Goal: Information Seeking & Learning: Learn about a topic

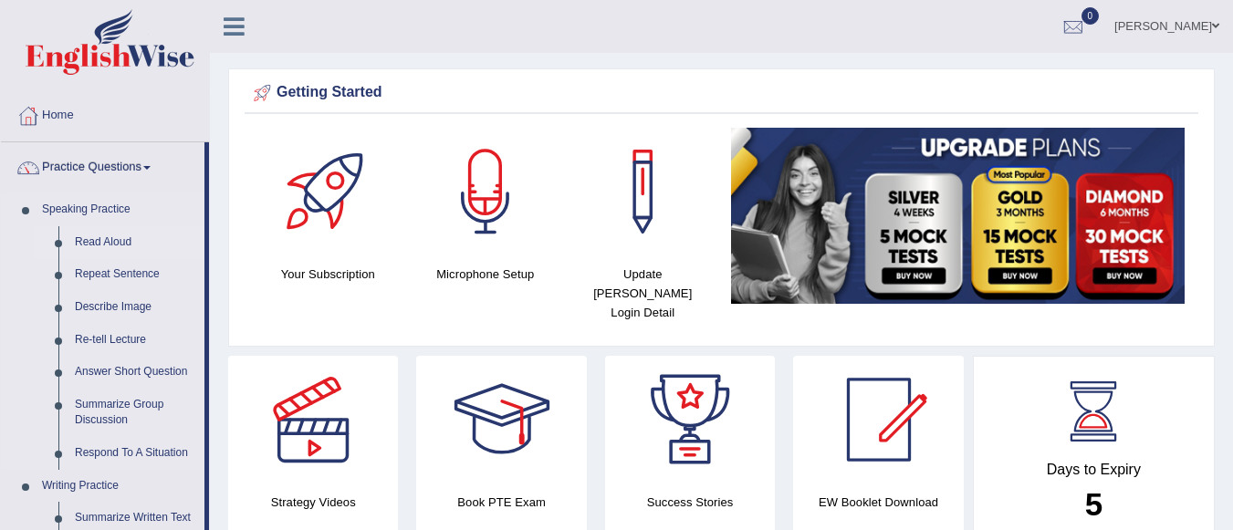
click at [97, 237] on link "Read Aloud" at bounding box center [136, 242] width 138 height 33
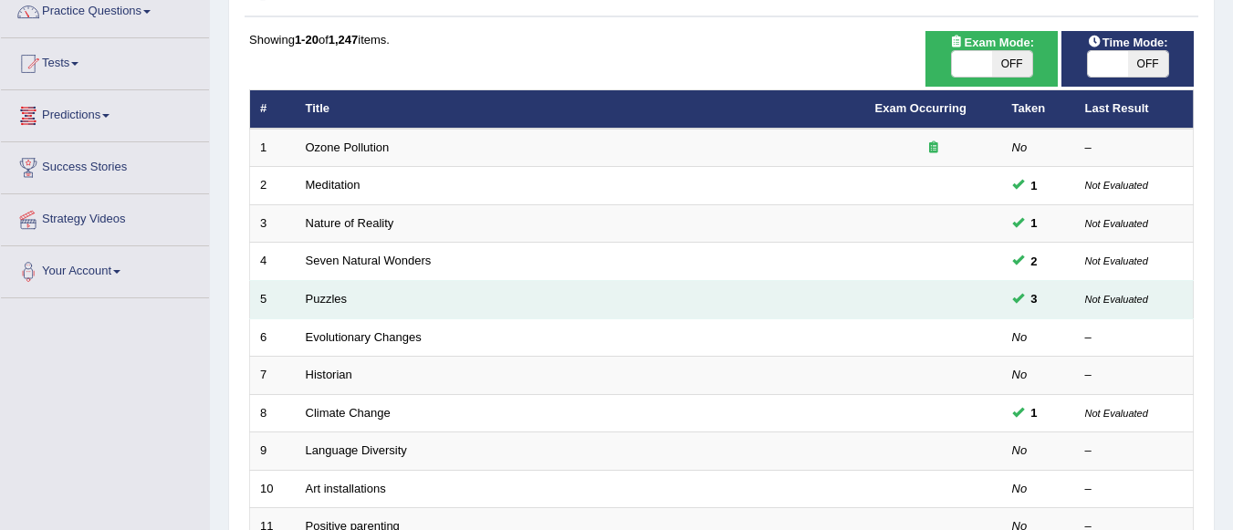
scroll to position [157, 0]
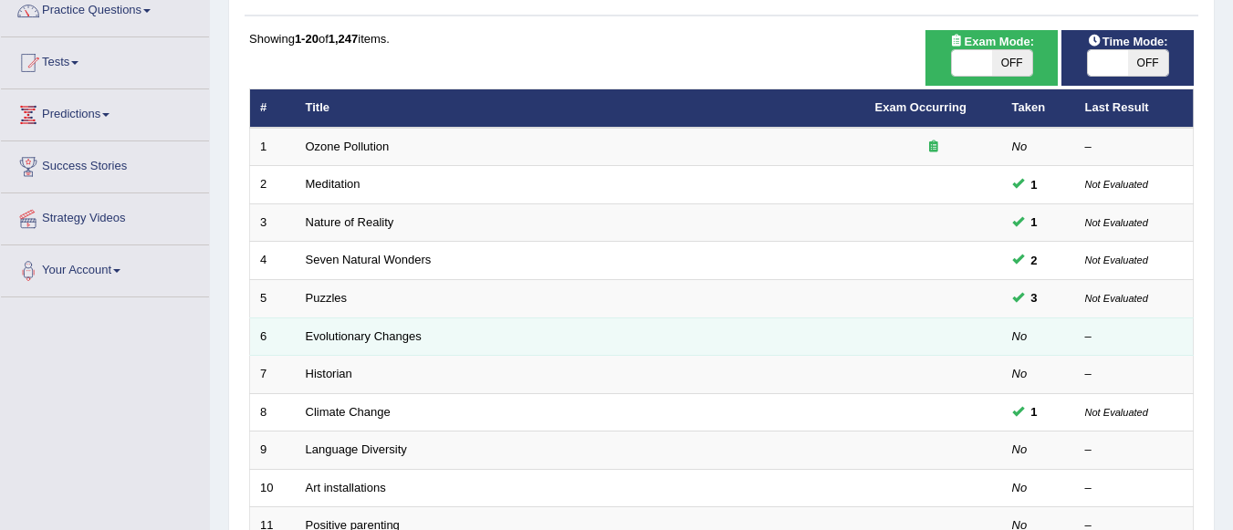
click at [331, 343] on td "Evolutionary Changes" at bounding box center [580, 337] width 569 height 38
click at [346, 340] on link "Evolutionary Changes" at bounding box center [364, 336] width 116 height 14
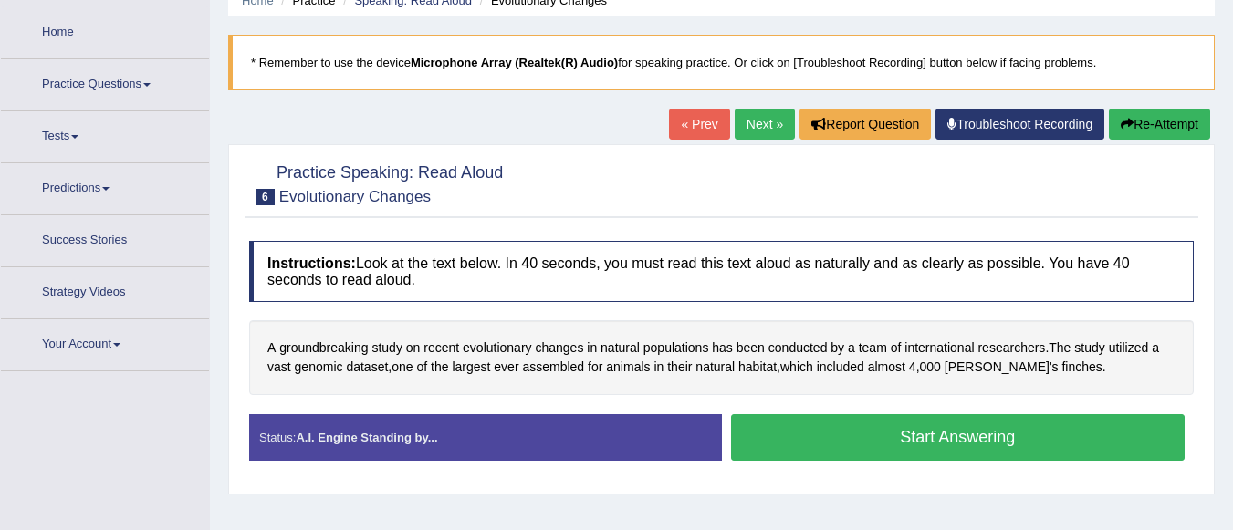
scroll to position [86, 0]
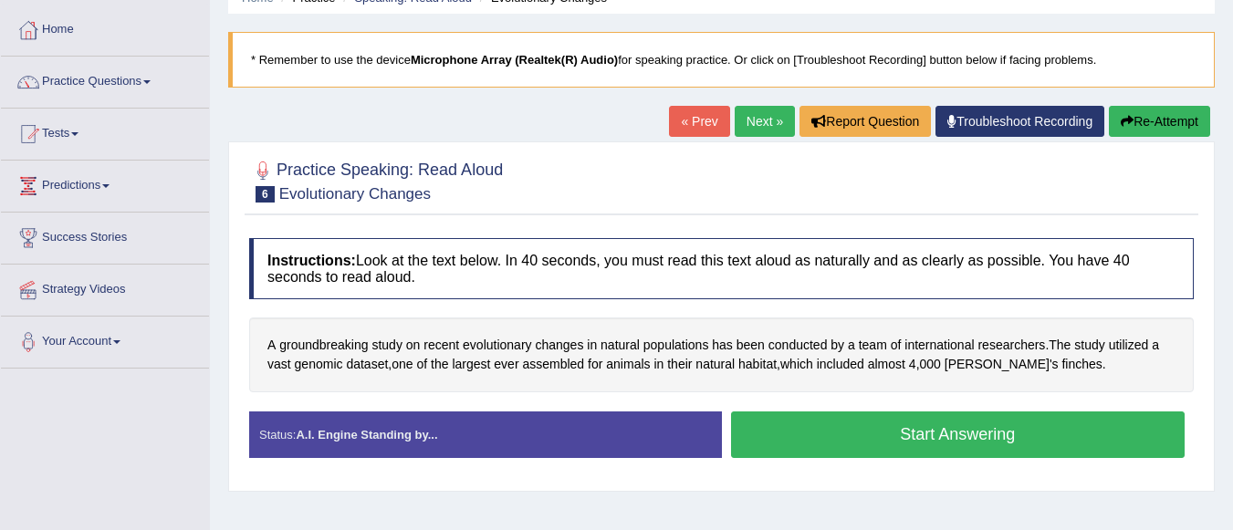
click at [755, 125] on link "Next »" at bounding box center [765, 121] width 60 height 31
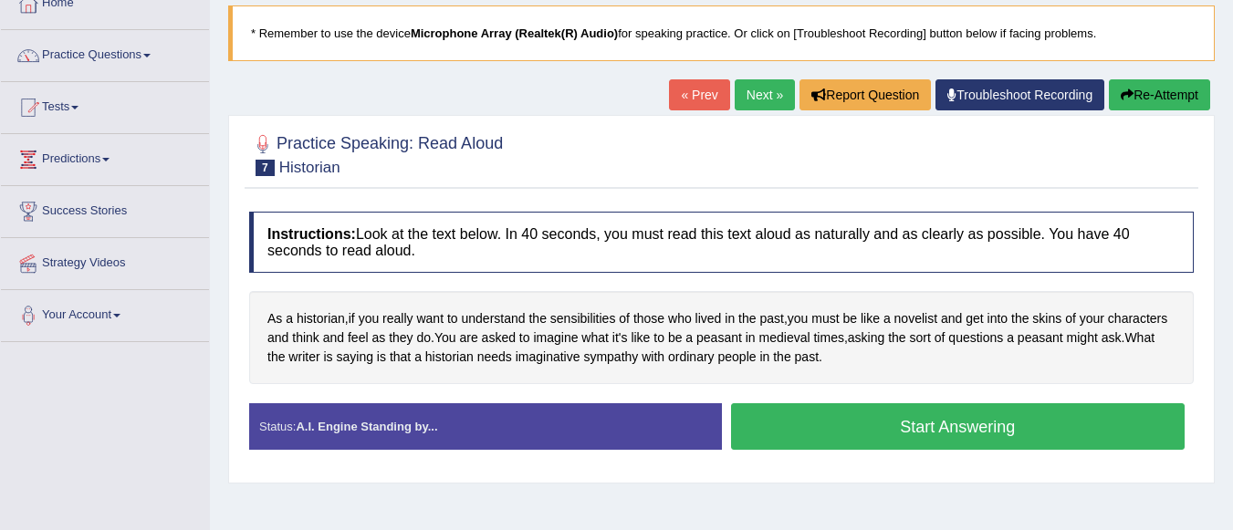
click at [754, 85] on link "Next »" at bounding box center [765, 94] width 60 height 31
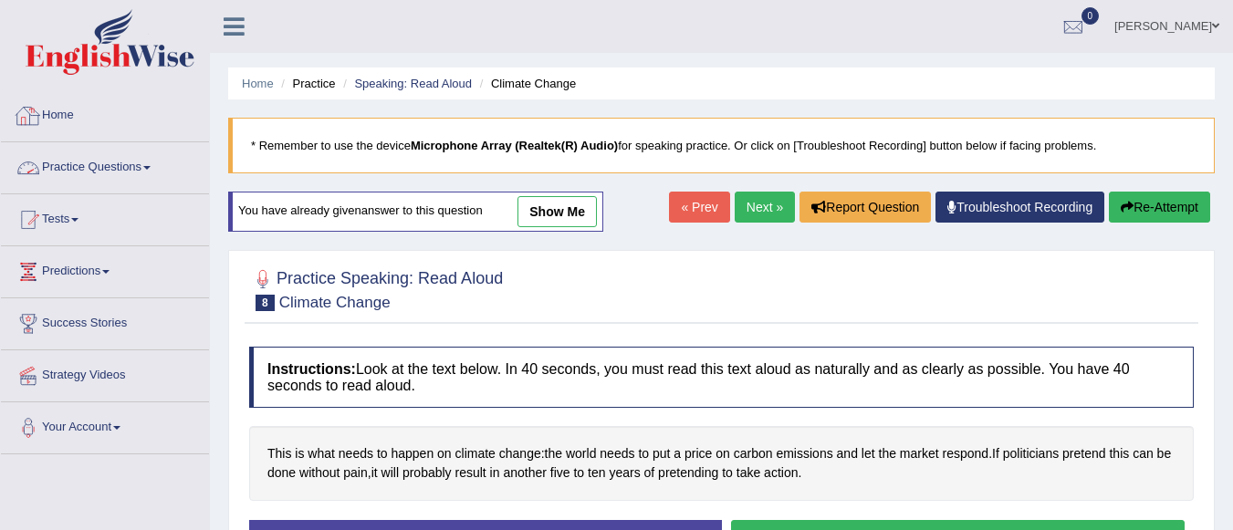
click at [121, 159] on link "Practice Questions" at bounding box center [105, 165] width 208 height 46
click at [115, 178] on link "Practice Questions" at bounding box center [105, 165] width 208 height 46
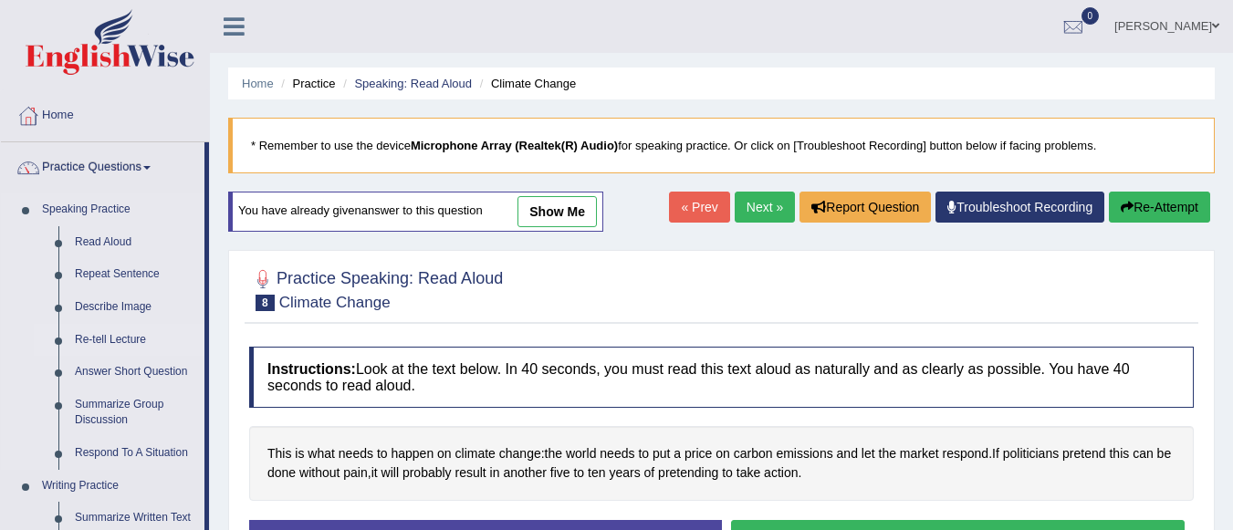
click at [98, 337] on link "Re-tell Lecture" at bounding box center [136, 340] width 138 height 33
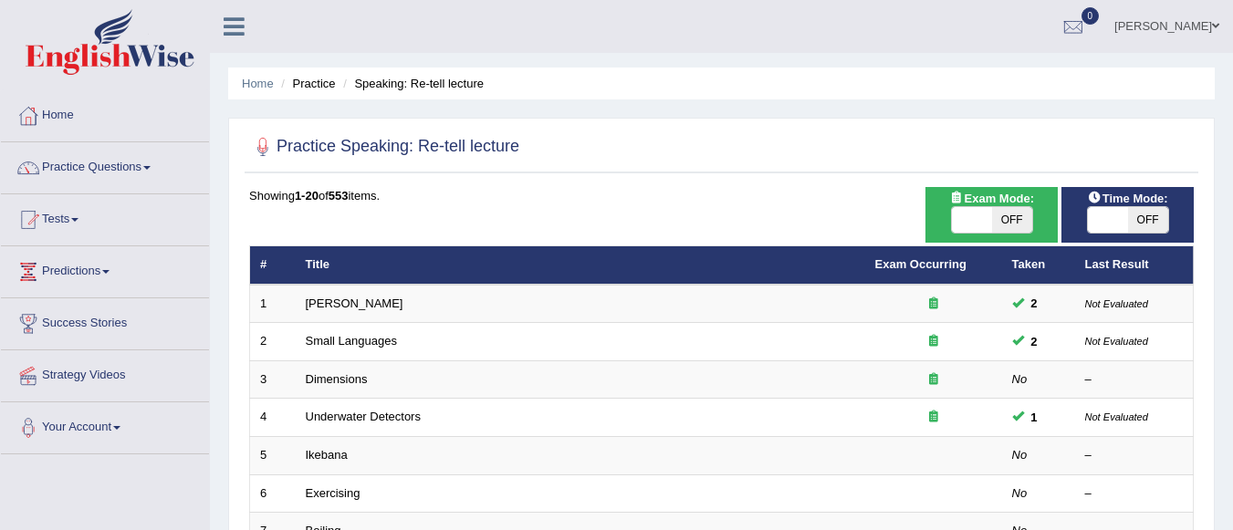
click at [331, 384] on link "Dimensions" at bounding box center [337, 379] width 62 height 14
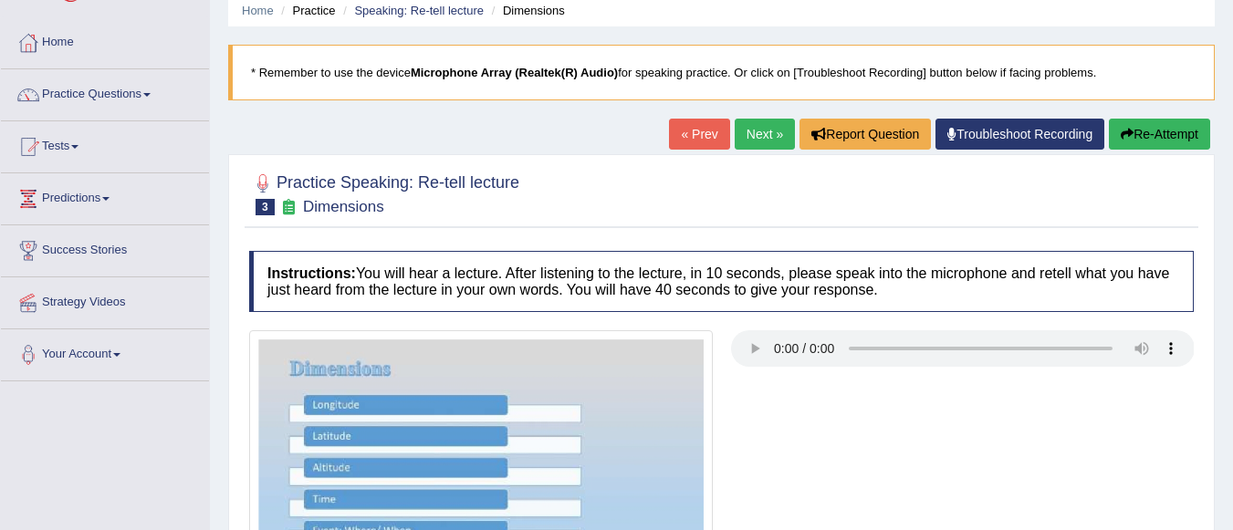
scroll to position [72, 0]
click at [749, 132] on link "Next »" at bounding box center [765, 135] width 60 height 31
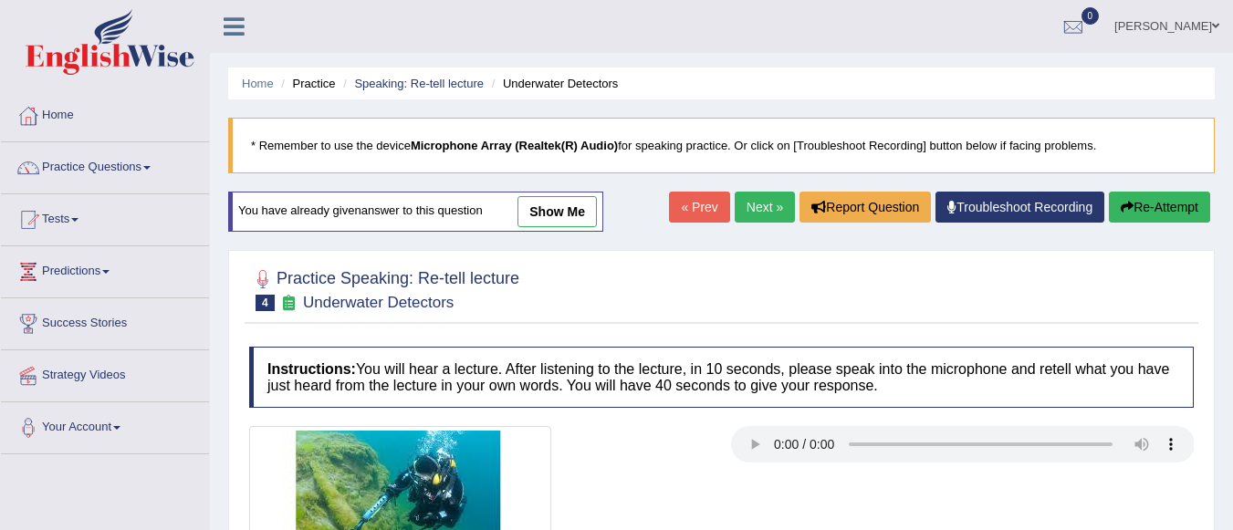
click at [768, 204] on link "Next »" at bounding box center [765, 207] width 60 height 31
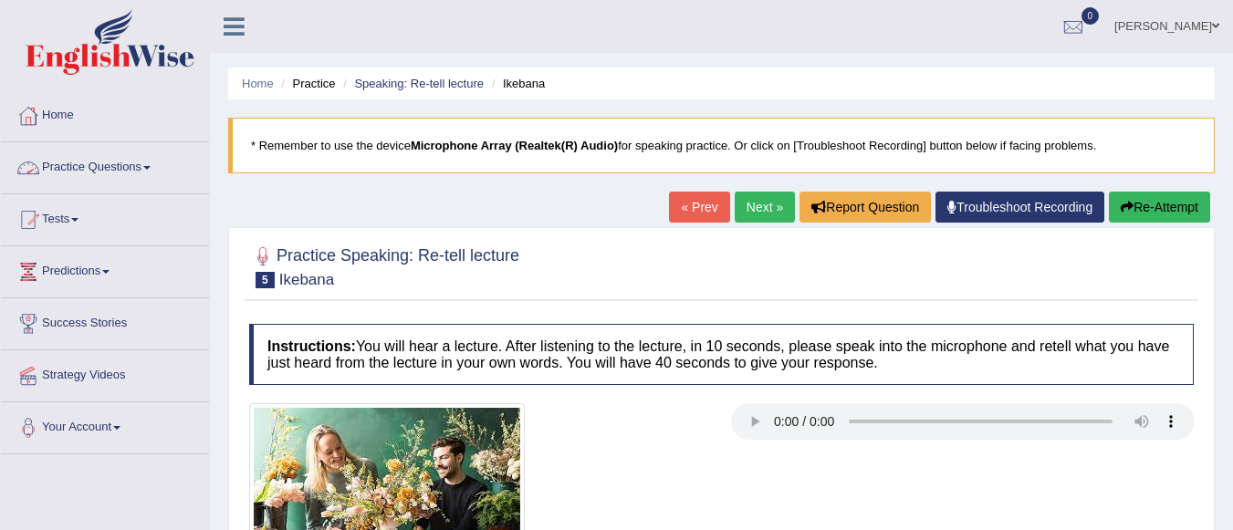
click at [125, 169] on link "Practice Questions" at bounding box center [105, 165] width 208 height 46
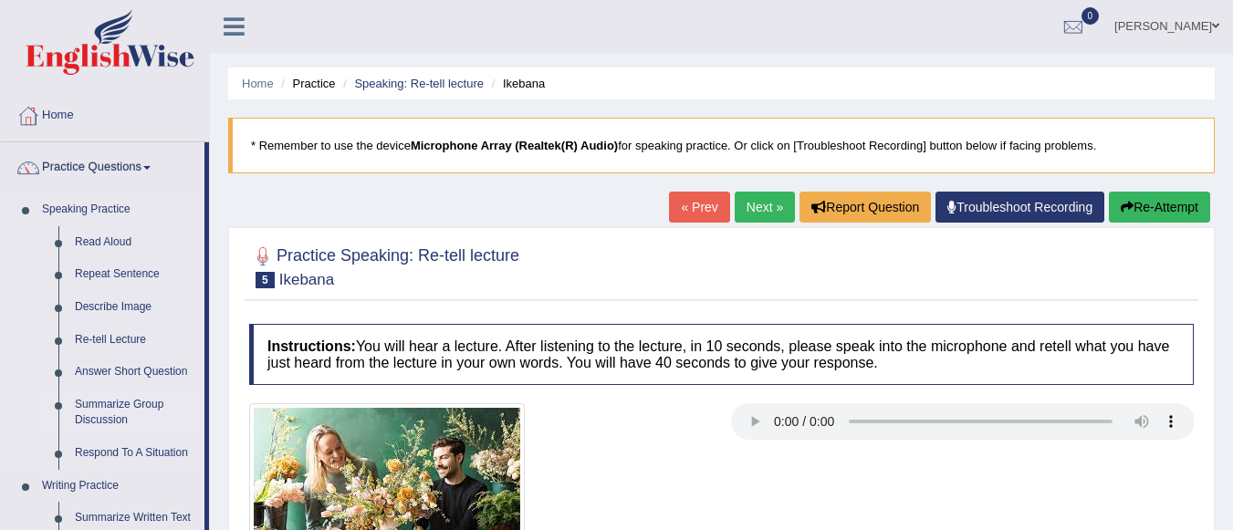
click at [98, 409] on link "Summarize Group Discussion" at bounding box center [136, 413] width 138 height 48
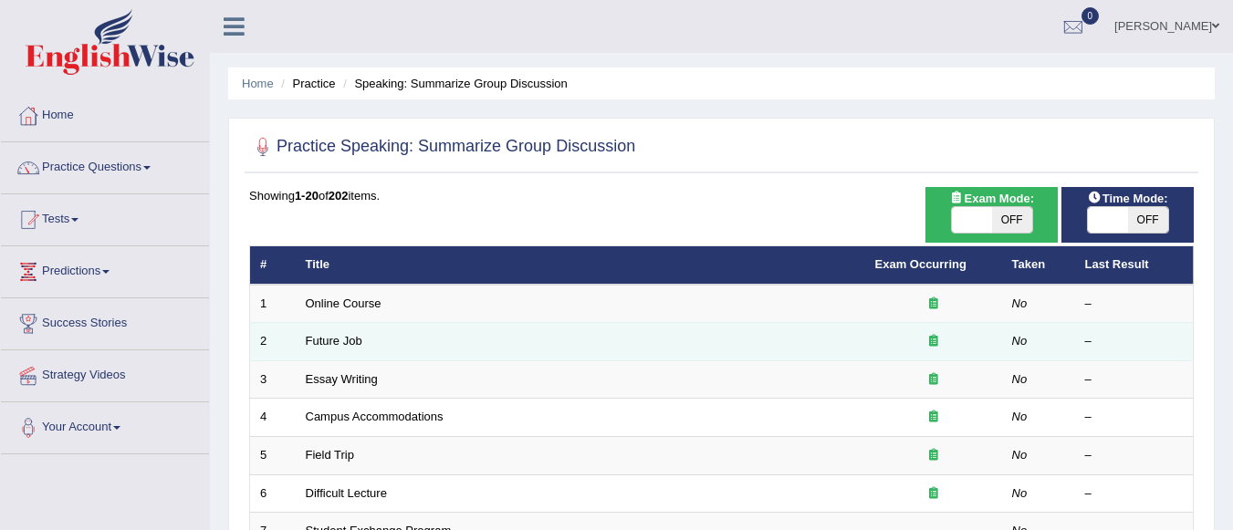
click at [333, 349] on td "Future Job" at bounding box center [580, 342] width 569 height 38
click at [333, 347] on link "Future Job" at bounding box center [334, 341] width 57 height 14
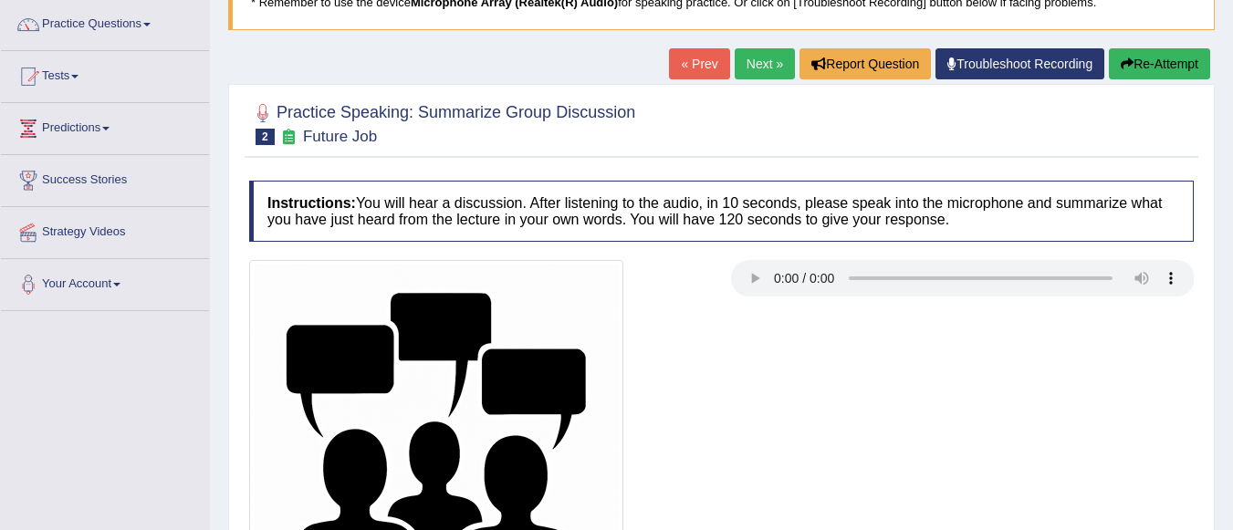
scroll to position [172, 0]
